Goal: Transaction & Acquisition: Purchase product/service

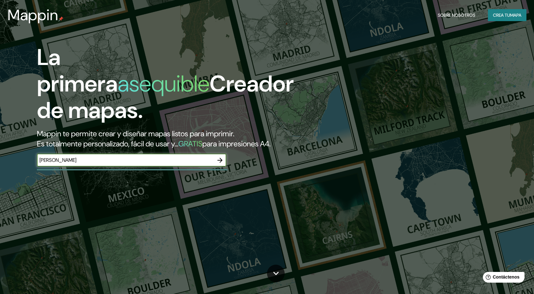
type input "[PERSON_NAME]"
click at [218, 159] on icon "button" at bounding box center [220, 161] width 8 height 8
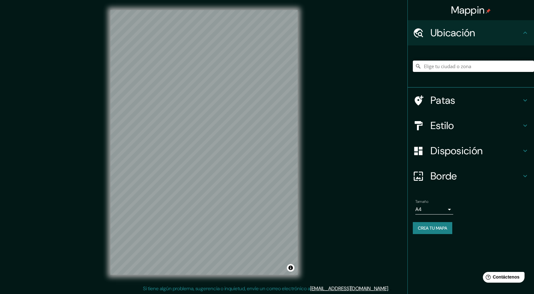
click at [458, 62] on input "Elige tu ciudad o zona" at bounding box center [473, 66] width 121 height 11
paste input "[GEOGRAPHIC_DATA]"
type input "[STREET_ADDRESS]"
click at [474, 60] on div "[STREET_ADDRESS] [GEOGRAPHIC_DATA][PERSON_NAME] y [GEOGRAPHIC_DATA], [GEOGRAPHI…" at bounding box center [473, 66] width 121 height 32
click at [473, 63] on input "[STREET_ADDRESS]" at bounding box center [473, 66] width 121 height 11
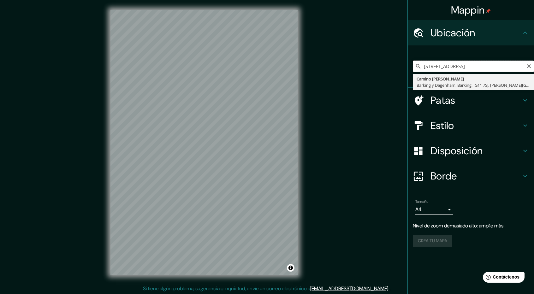
click at [473, 63] on input "[STREET_ADDRESS]" at bounding box center [473, 66] width 121 height 11
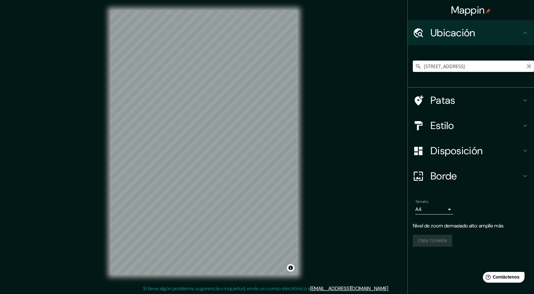
click at [530, 66] on icon "Claro" at bounding box center [529, 66] width 4 height 4
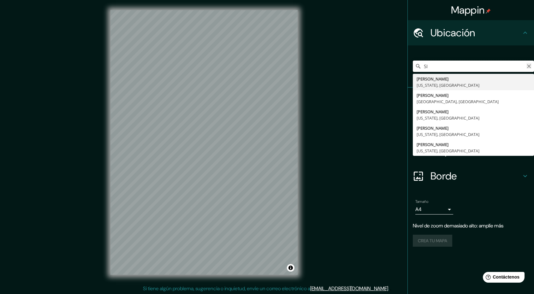
type input "S"
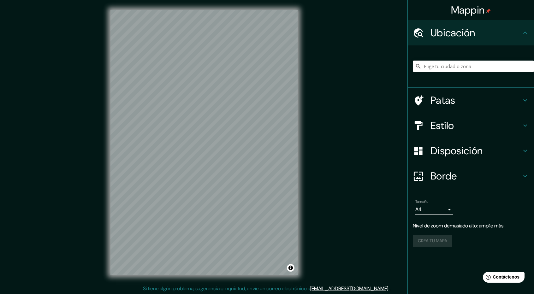
click at [388, 48] on div "Mappin Ubicación Patas Estilo Disposición Borde Elige un borde. Consejo : puede…" at bounding box center [267, 147] width 534 height 295
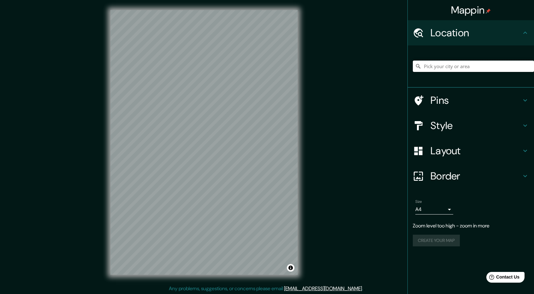
click at [445, 64] on input "Pick your city or area" at bounding box center [473, 66] width 121 height 11
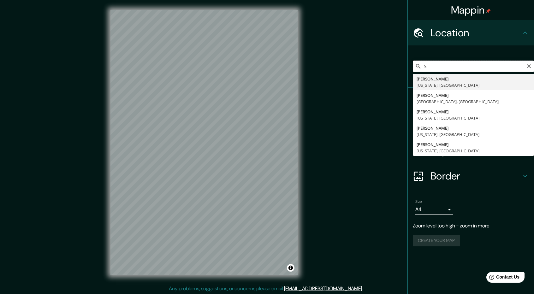
type input "S"
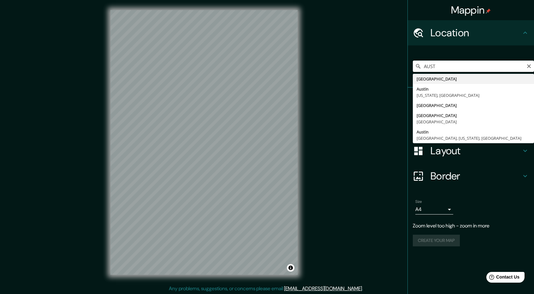
click at [452, 61] on input "AUST" at bounding box center [473, 66] width 121 height 11
drag, startPoint x: 410, startPoint y: 65, endPoint x: 369, endPoint y: 66, distance: 41.7
click at [369, 66] on div "Mappin Location [GEOGRAPHIC_DATA] [GEOGRAPHIC_DATA] [GEOGRAPHIC_DATA] [US_STATE…" at bounding box center [267, 147] width 534 height 295
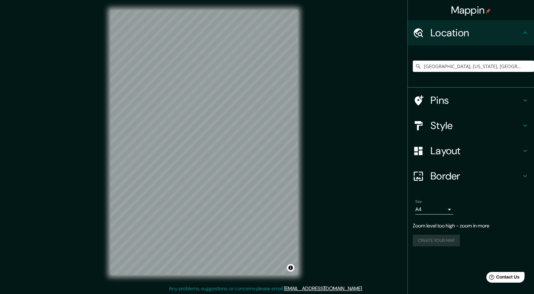
drag, startPoint x: 491, startPoint y: 65, endPoint x: 366, endPoint y: 65, distance: 124.6
click at [368, 64] on div "Mappin Location [GEOGRAPHIC_DATA], [US_STATE], [GEOGRAPHIC_DATA] [GEOGRAPHIC_DA…" at bounding box center [267, 147] width 534 height 295
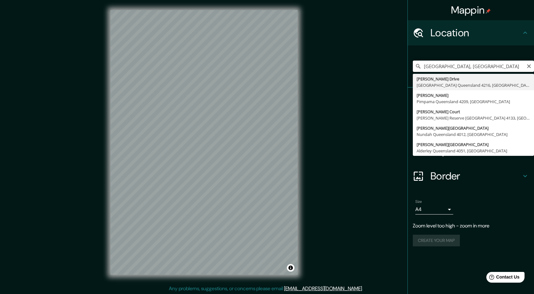
type input "[PERSON_NAME][STREET_ADDRESS]"
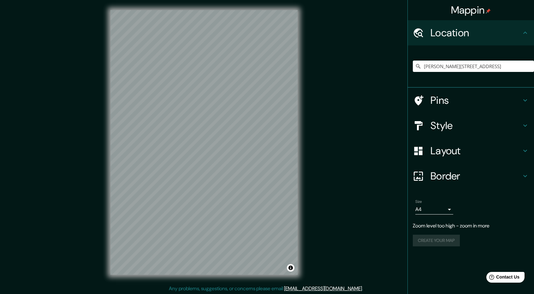
click at [306, 245] on div "© Mapbox © OpenStreetMap Improve this map" at bounding box center [203, 142] width 207 height 285
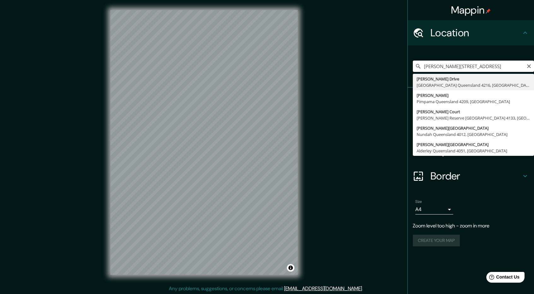
click at [462, 65] on input "[PERSON_NAME][STREET_ADDRESS]" at bounding box center [473, 66] width 121 height 11
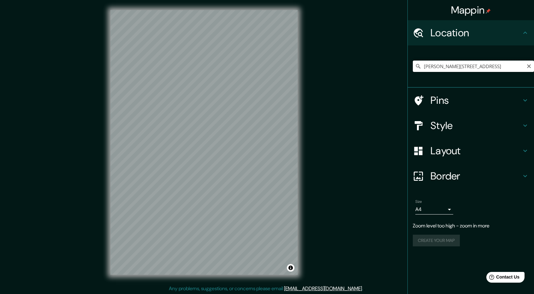
click at [463, 65] on input "[PERSON_NAME][STREET_ADDRESS]" at bounding box center [473, 66] width 121 height 11
click at [494, 68] on input "[PERSON_NAME][STREET_ADDRESS]" at bounding box center [473, 66] width 121 height 11
click at [524, 68] on input "[PERSON_NAME][STREET_ADDRESS]" at bounding box center [473, 66] width 121 height 11
drag, startPoint x: 529, startPoint y: 68, endPoint x: 520, endPoint y: 67, distance: 9.5
click at [520, 67] on div "[PERSON_NAME][GEOGRAPHIC_DATA] [PERSON_NAME][GEOGRAPHIC_DATA] [PERSON_NAME][GEO…" at bounding box center [473, 66] width 121 height 11
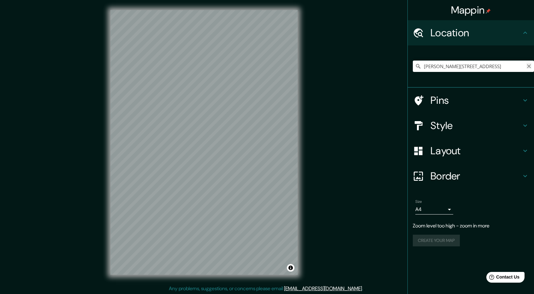
click at [530, 64] on icon "Clear" at bounding box center [528, 66] width 5 height 5
click at [494, 63] on input "[PERSON_NAME][STREET_ADDRESS]" at bounding box center [473, 66] width 121 height 11
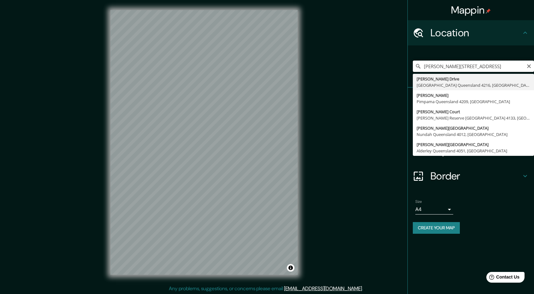
click at [522, 65] on input "[PERSON_NAME][STREET_ADDRESS]" at bounding box center [473, 66] width 121 height 11
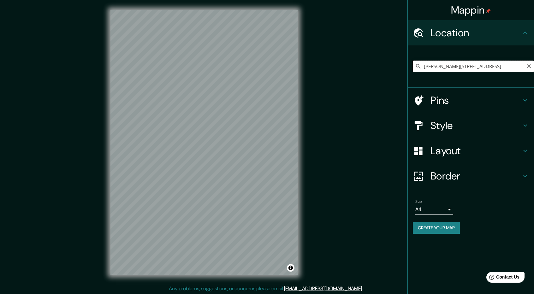
click at [520, 67] on input "[PERSON_NAME][STREET_ADDRESS]" at bounding box center [473, 66] width 121 height 11
click at [524, 67] on input "[PERSON_NAME][STREET_ADDRESS]" at bounding box center [473, 66] width 121 height 11
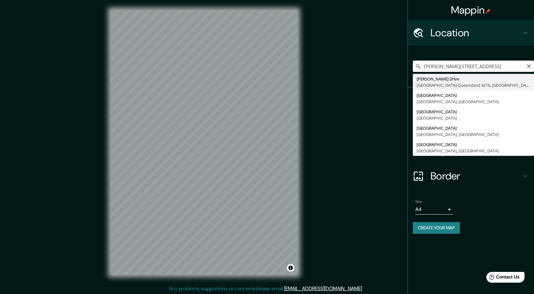
click at [473, 67] on input "[PERSON_NAME][STREET_ADDRESS]" at bounding box center [473, 66] width 121 height 11
type input "[PERSON_NAME][STREET_ADDRESS]"
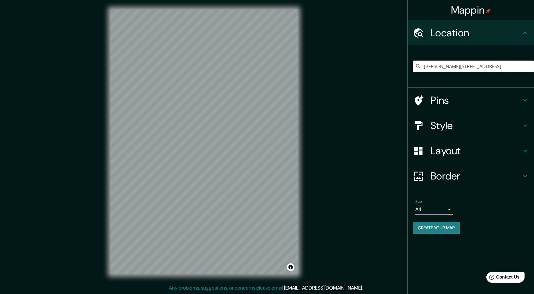
scroll to position [1, 0]
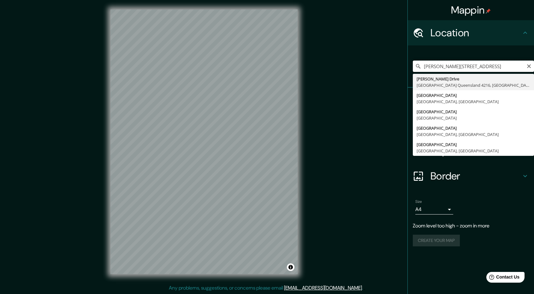
click at [513, 65] on input "[PERSON_NAME][STREET_ADDRESS]" at bounding box center [473, 66] width 121 height 11
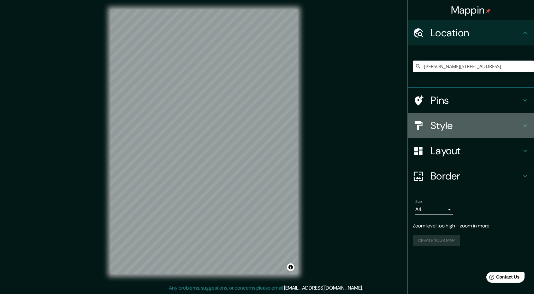
click at [457, 123] on h4 "Style" at bounding box center [475, 125] width 91 height 13
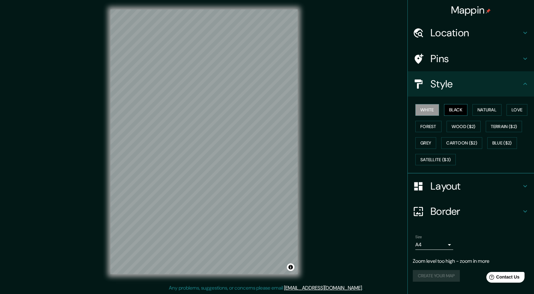
click at [457, 112] on button "Black" at bounding box center [456, 110] width 24 height 12
click at [488, 111] on button "Natural" at bounding box center [486, 110] width 29 height 12
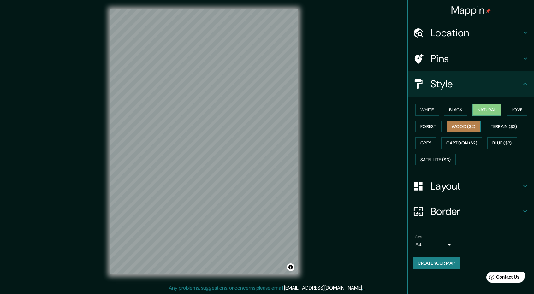
click at [466, 124] on button "Wood ($2)" at bounding box center [464, 127] width 34 height 12
click at [507, 127] on button "Terrain ($2)" at bounding box center [504, 127] width 37 height 12
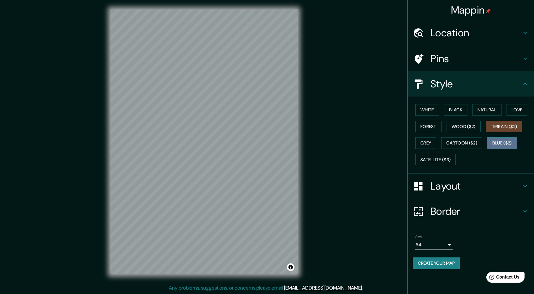
click at [493, 139] on button "Blue ($2)" at bounding box center [502, 143] width 30 height 12
click at [473, 143] on button "Cartoon ($2)" at bounding box center [461, 143] width 41 height 12
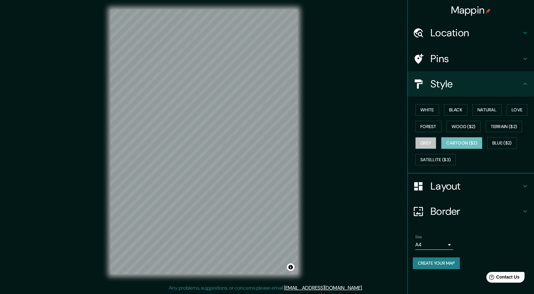
click at [426, 144] on button "Grey" at bounding box center [425, 143] width 21 height 12
click at [432, 155] on button "Satellite ($3)" at bounding box center [435, 160] width 40 height 12
click at [459, 111] on button "Black" at bounding box center [456, 110] width 24 height 12
click at [428, 108] on button "White" at bounding box center [427, 110] width 24 height 12
click at [466, 108] on button "Black" at bounding box center [456, 110] width 24 height 12
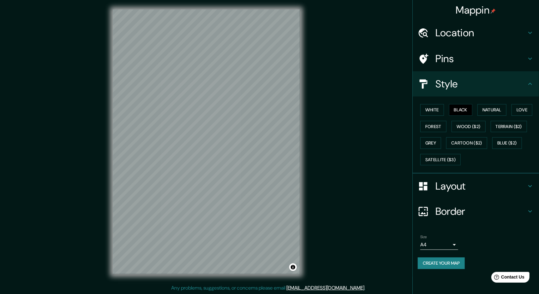
click at [433, 243] on body "Mappin Location [PERSON_NAME][GEOGRAPHIC_DATA] [PERSON_NAME][GEOGRAPHIC_DATA] […" at bounding box center [269, 146] width 539 height 294
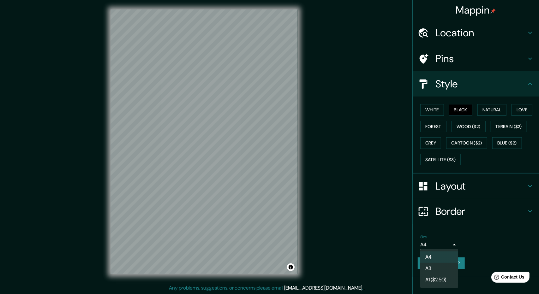
click at [433, 269] on li "A3" at bounding box center [439, 268] width 38 height 11
type input "a4"
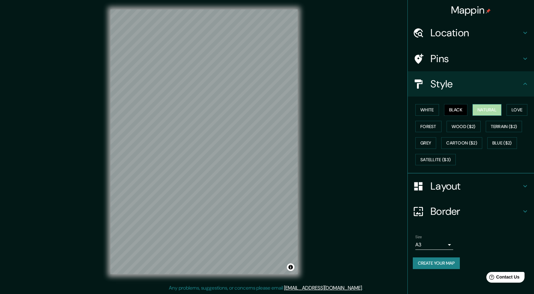
click at [486, 107] on button "Natural" at bounding box center [486, 110] width 29 height 12
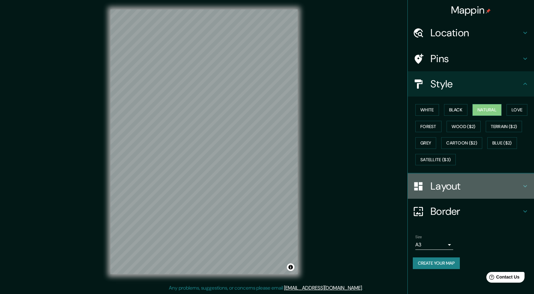
click at [469, 184] on h4 "Layout" at bounding box center [475, 186] width 91 height 13
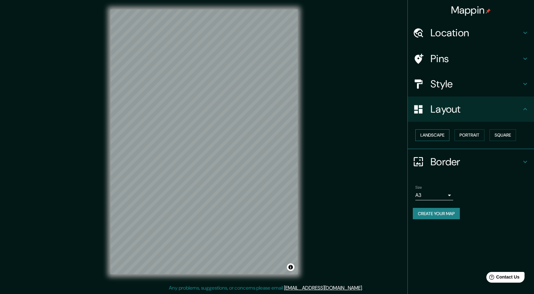
click at [436, 134] on button "Landscape" at bounding box center [432, 135] width 34 height 12
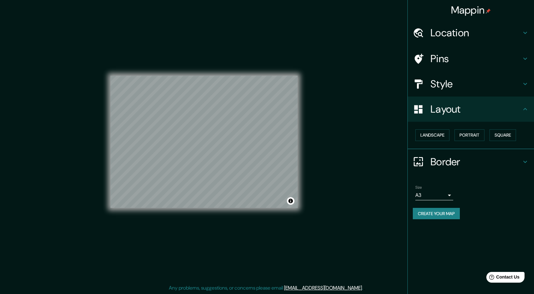
click at [458, 161] on h4 "Border" at bounding box center [475, 162] width 91 height 13
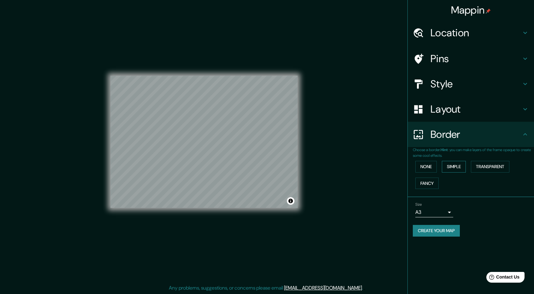
click at [450, 167] on button "Simple" at bounding box center [454, 167] width 24 height 12
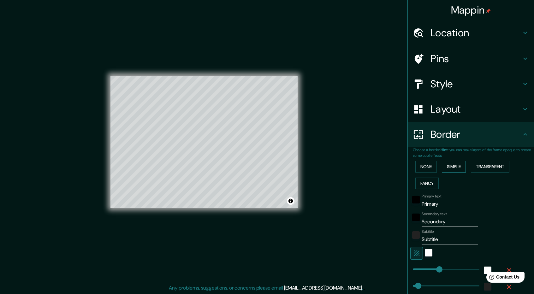
click at [450, 167] on button "Simple" at bounding box center [454, 167] width 24 height 12
type input "237"
type input "47"
click at [474, 164] on button "Transparent" at bounding box center [490, 167] width 38 height 12
click at [425, 166] on button "None" at bounding box center [425, 167] width 21 height 12
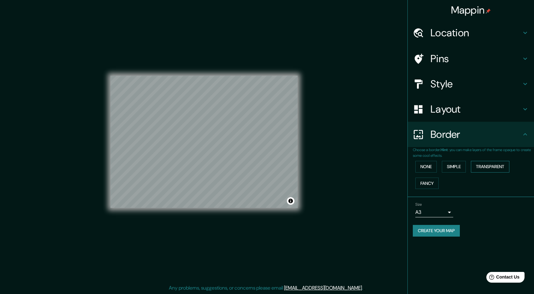
click at [475, 165] on button "Transparent" at bounding box center [490, 167] width 38 height 12
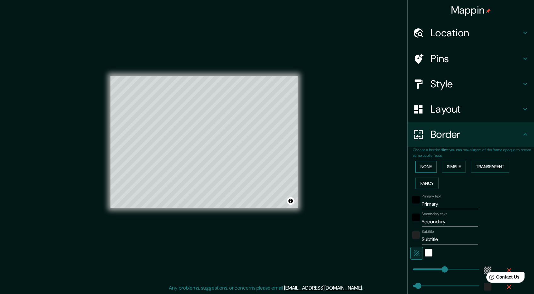
click at [418, 169] on button "None" at bounding box center [425, 167] width 21 height 12
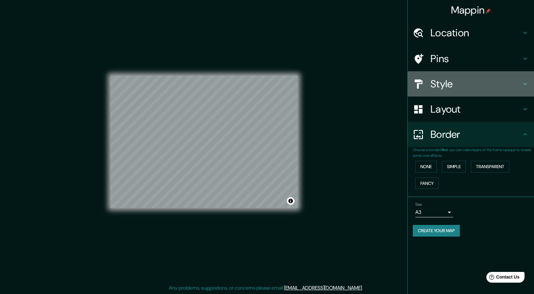
click at [450, 90] on h4 "Style" at bounding box center [475, 84] width 91 height 13
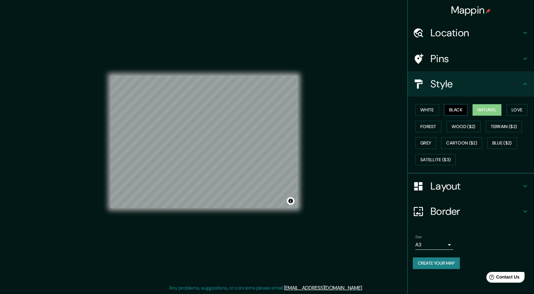
click at [454, 106] on button "Black" at bounding box center [456, 110] width 24 height 12
click at [519, 109] on button "Love" at bounding box center [516, 110] width 21 height 12
click at [423, 125] on button "Forest" at bounding box center [428, 127] width 26 height 12
click at [293, 199] on button "Toggle attribution" at bounding box center [291, 201] width 8 height 8
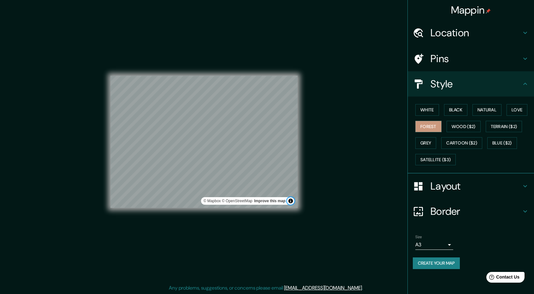
click at [293, 199] on button "Toggle attribution" at bounding box center [291, 201] width 8 height 8
click at [433, 113] on button "White" at bounding box center [427, 110] width 24 height 12
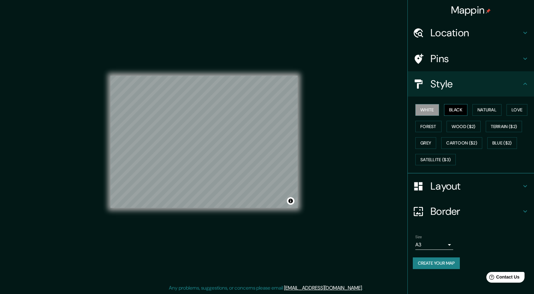
click at [450, 111] on button "Black" at bounding box center [456, 110] width 24 height 12
click at [435, 259] on button "Create your map" at bounding box center [436, 264] width 47 height 12
click at [440, 258] on button "Create your map" at bounding box center [436, 264] width 47 height 12
click at [451, 263] on button "Create your map" at bounding box center [436, 264] width 47 height 12
click at [477, 210] on h4 "Border" at bounding box center [475, 211] width 91 height 13
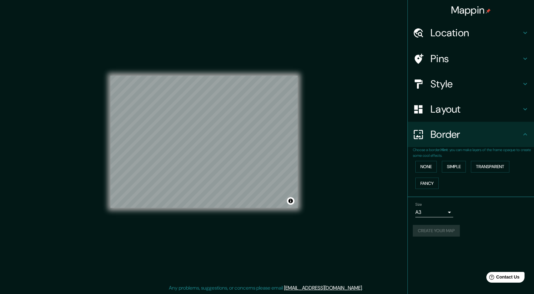
click at [485, 110] on h4 "Layout" at bounding box center [475, 109] width 91 height 13
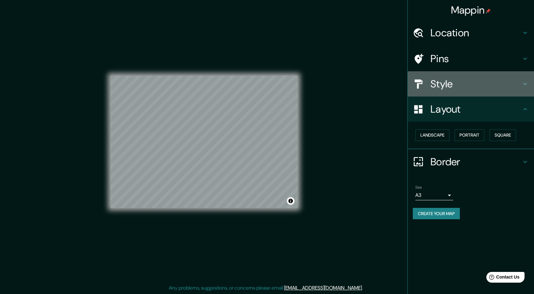
click at [465, 81] on h4 "Style" at bounding box center [475, 84] width 91 height 13
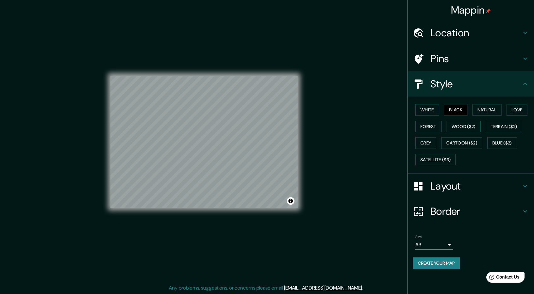
click at [461, 58] on h4 "Pins" at bounding box center [475, 58] width 91 height 13
